Goal: Information Seeking & Learning: Learn about a topic

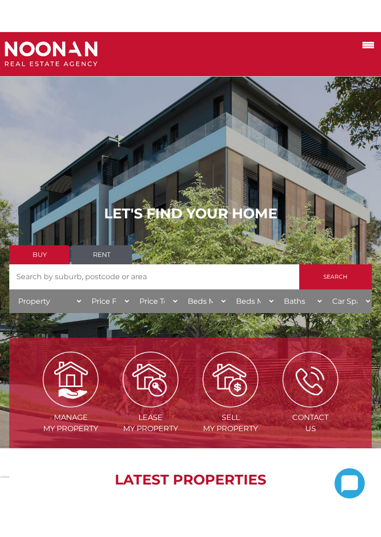
scroll to position [38, 0]
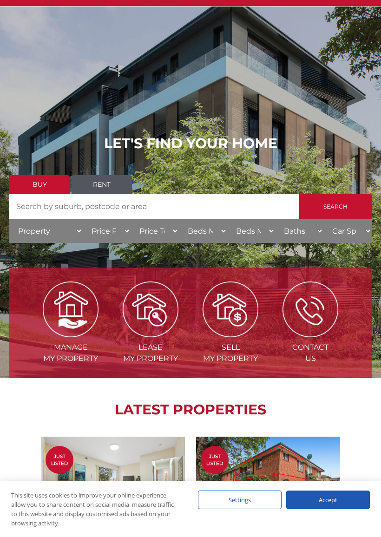
click at [348, 473] on div "Accept" at bounding box center [328, 500] width 84 height 19
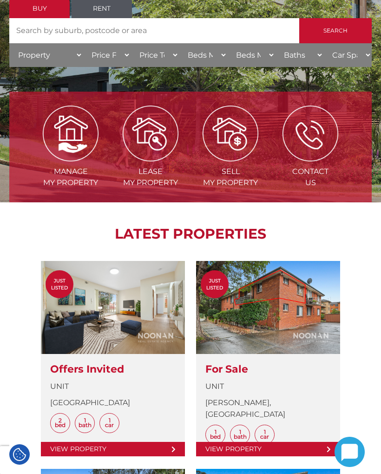
scroll to position [0, 0]
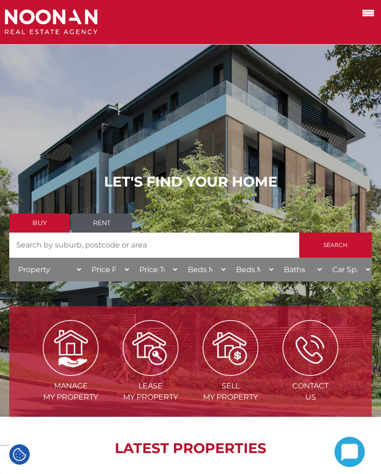
click at [112, 219] on link "Rent" at bounding box center [102, 222] width 60 height 19
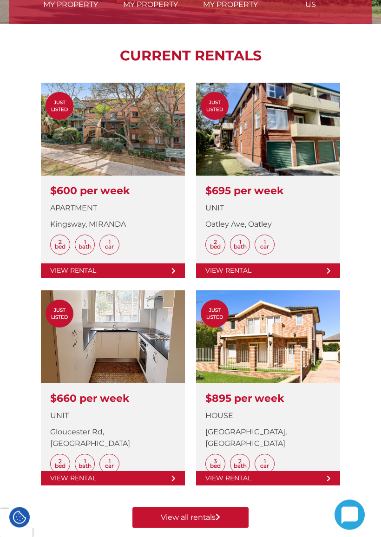
scroll to position [392, 0]
click at [136, 335] on link at bounding box center [113, 388] width 144 height 195
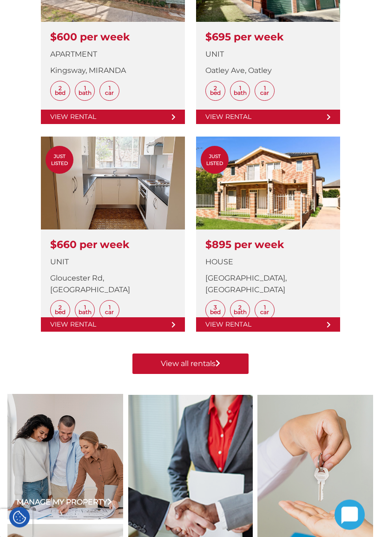
scroll to position [549, 0]
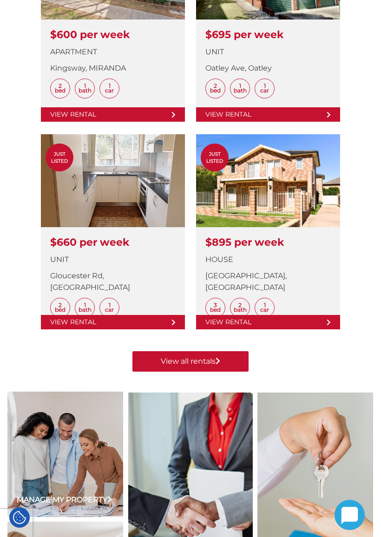
click at [225, 367] on link "View all rentals" at bounding box center [191, 361] width 116 height 20
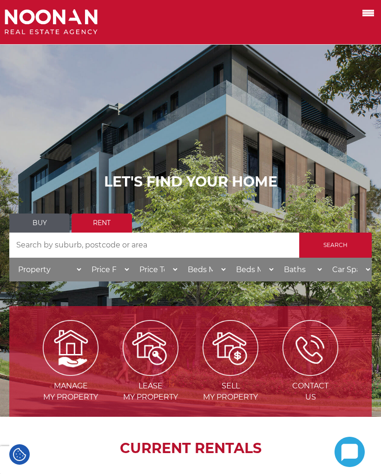
scroll to position [575, 0]
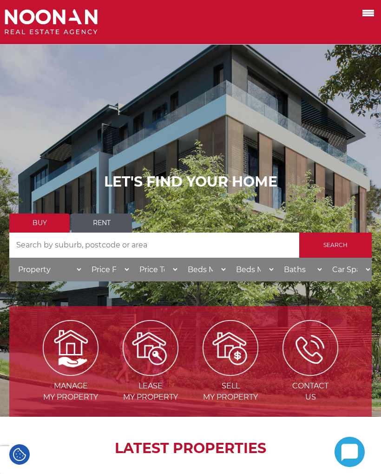
click at [371, 8] on label at bounding box center [357, 12] width 40 height 15
click at [0, 0] on input "checkbox" at bounding box center [0, 0] width 0 height 0
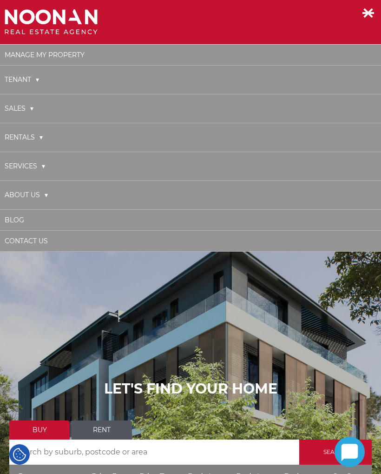
click at [32, 78] on link "Tenant" at bounding box center [22, 79] width 34 height 19
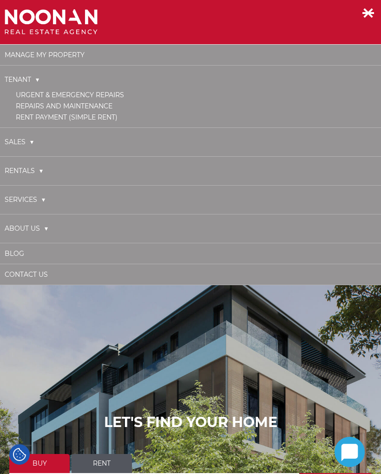
click at [33, 76] on link "Tenant" at bounding box center [22, 79] width 34 height 19
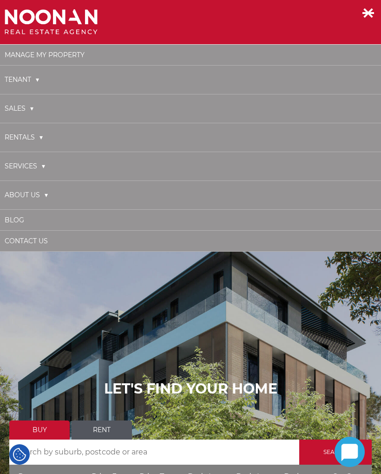
click at [32, 107] on link "Sales" at bounding box center [19, 108] width 29 height 19
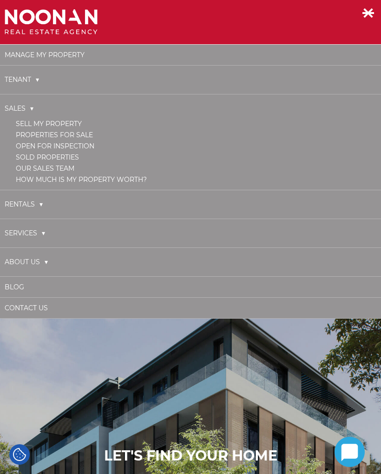
click at [27, 106] on link "Sales" at bounding box center [19, 108] width 29 height 19
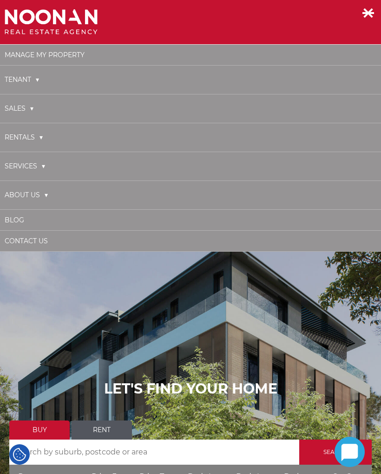
click at [39, 138] on link "Rentals" at bounding box center [24, 137] width 38 height 19
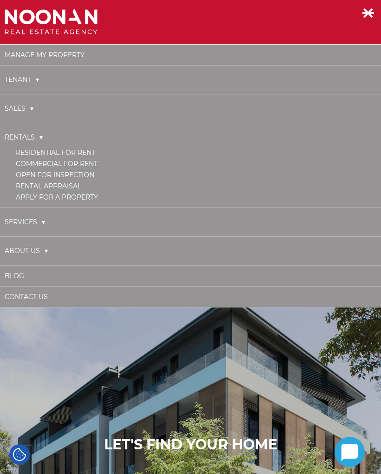
click at [38, 140] on link "Rentals" at bounding box center [24, 137] width 38 height 19
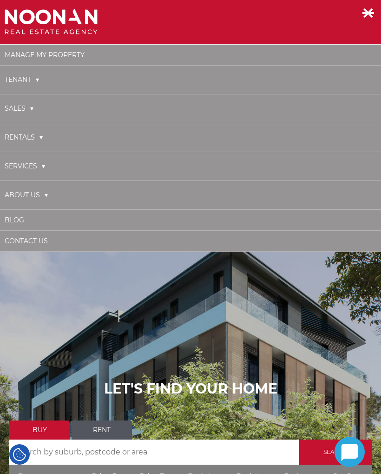
click at [40, 161] on link "Services" at bounding box center [25, 166] width 40 height 19
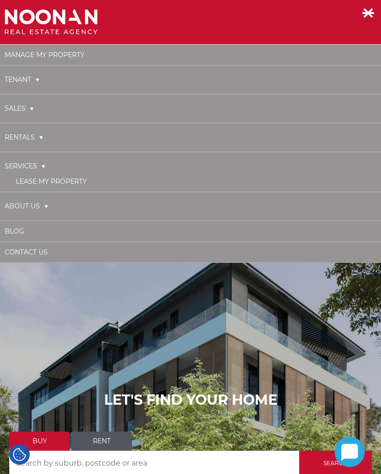
click at [44, 162] on link "Services" at bounding box center [25, 166] width 40 height 19
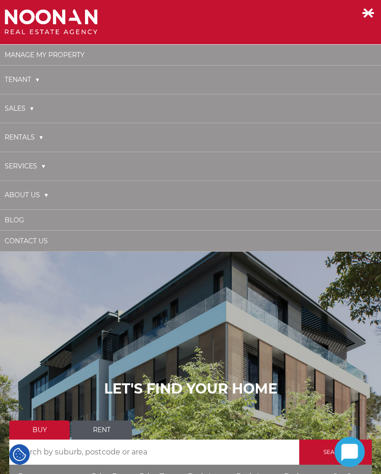
click at [39, 76] on link "Tenant" at bounding box center [22, 79] width 34 height 19
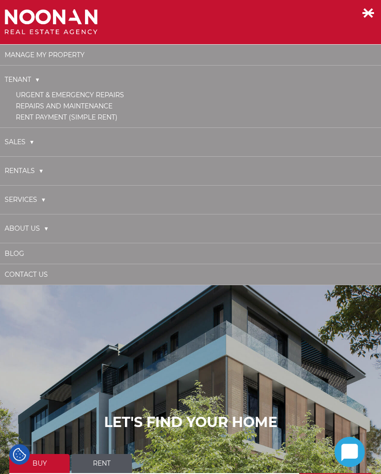
click at [28, 82] on link "Tenant" at bounding box center [22, 79] width 34 height 19
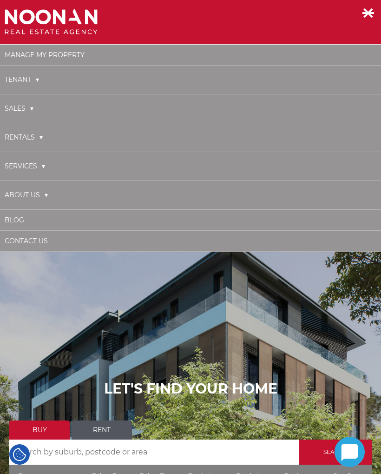
click at [30, 106] on link "Sales" at bounding box center [19, 108] width 29 height 19
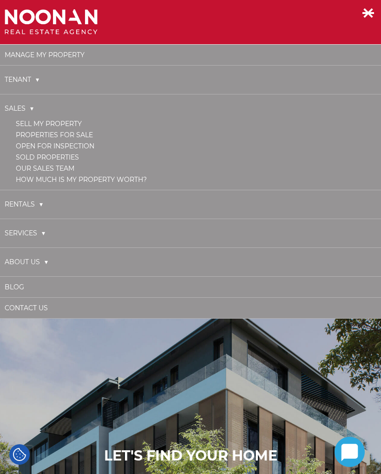
click at [30, 109] on link "Sales" at bounding box center [19, 108] width 29 height 19
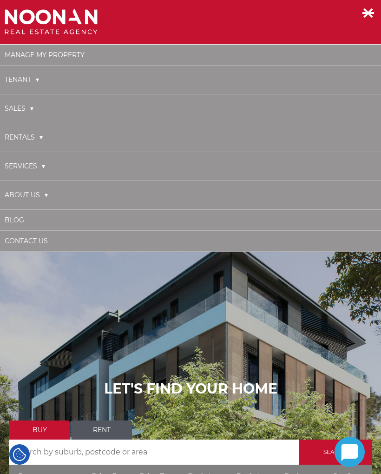
click at [38, 137] on link "Rentals" at bounding box center [24, 137] width 38 height 19
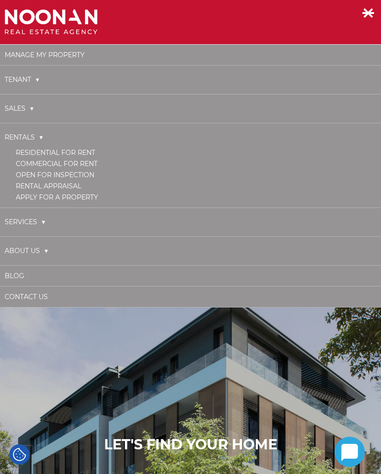
click at [38, 135] on link "Rentals" at bounding box center [24, 137] width 38 height 19
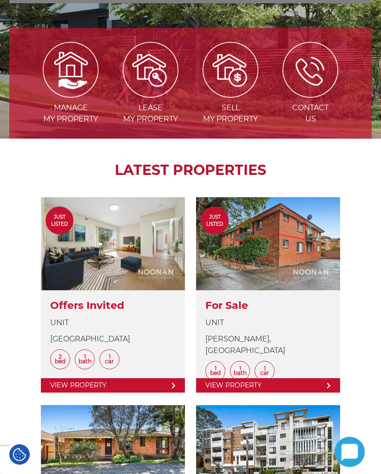
scroll to position [484, 0]
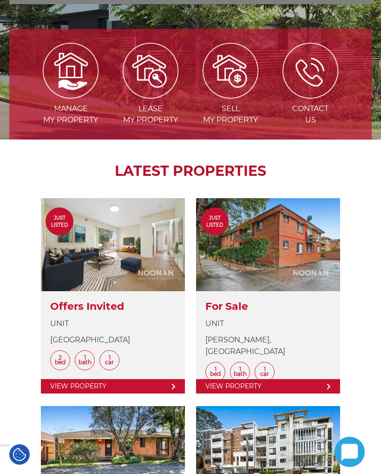
click at [163, 69] on img at bounding box center [151, 71] width 56 height 56
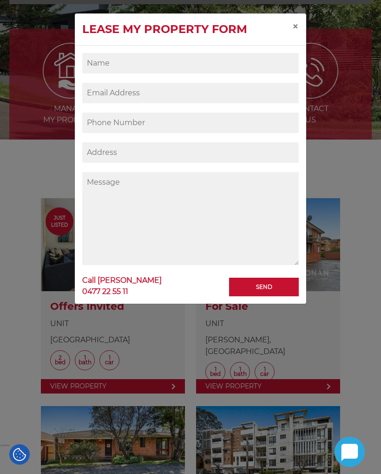
click at [296, 26] on span "×" at bounding box center [295, 26] width 7 height 13
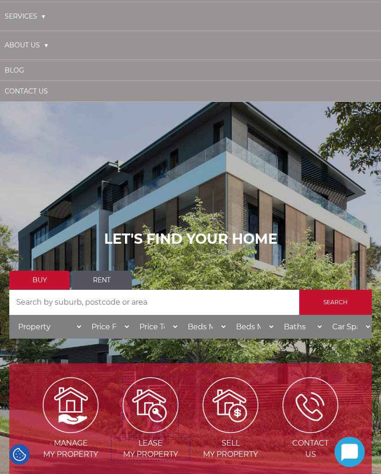
scroll to position [0, 0]
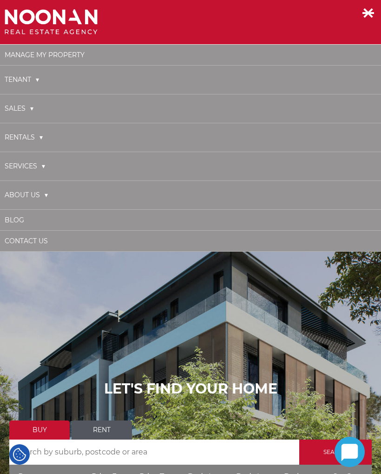
click at [66, 53] on link "Manage My Property" at bounding box center [45, 55] width 80 height 8
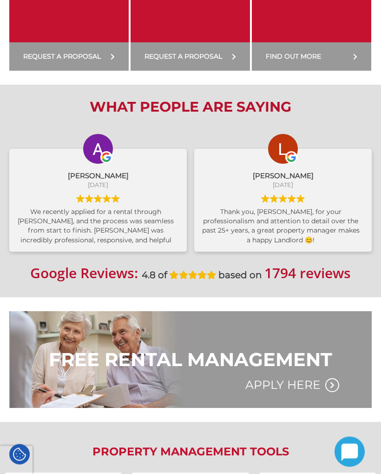
scroll to position [320, 0]
